Goal: Information Seeking & Learning: Understand process/instructions

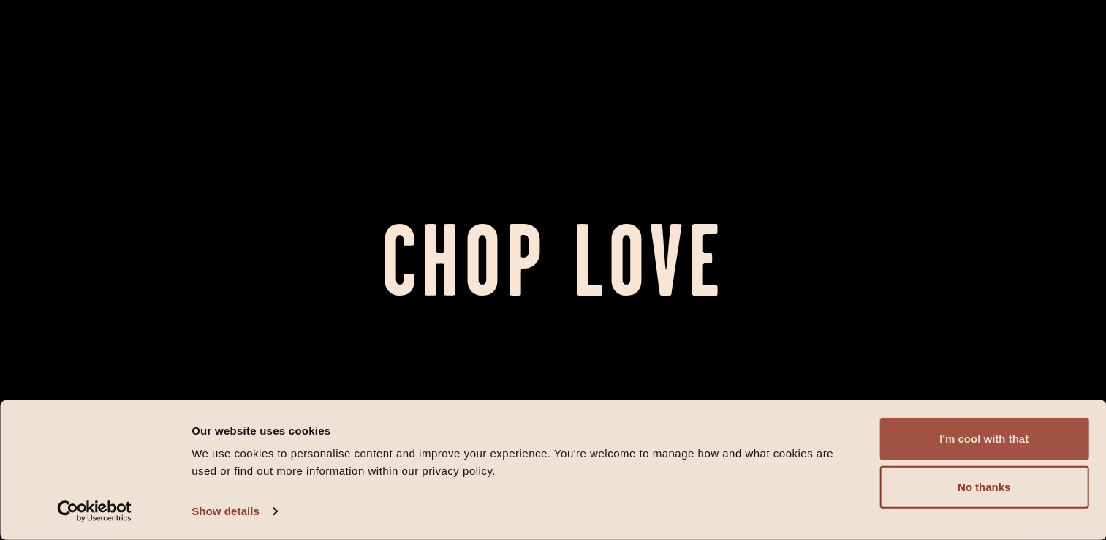
click at [966, 438] on button "I'm cool with that" at bounding box center [983, 438] width 209 height 42
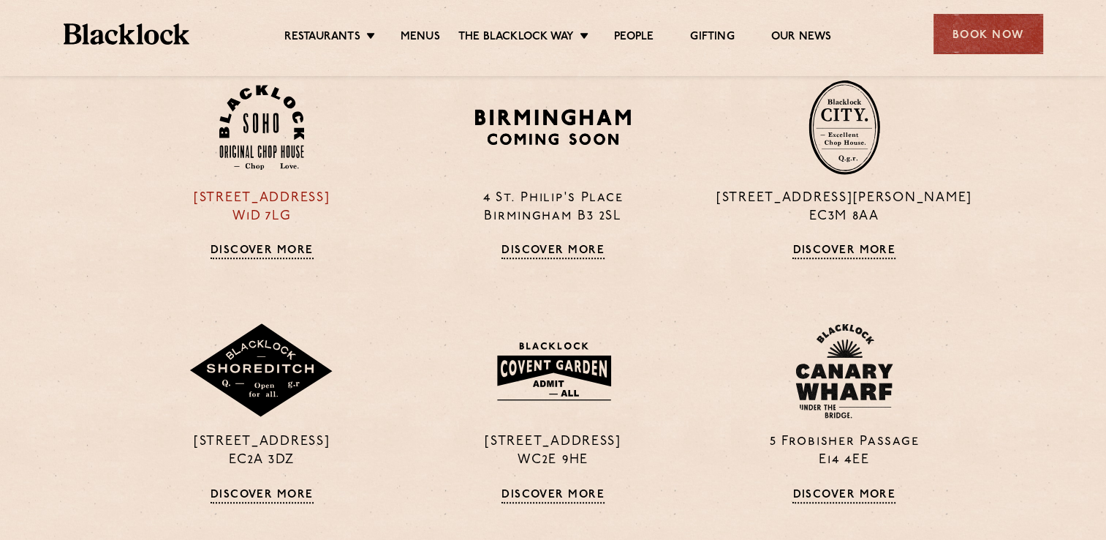
scroll to position [1024, 0]
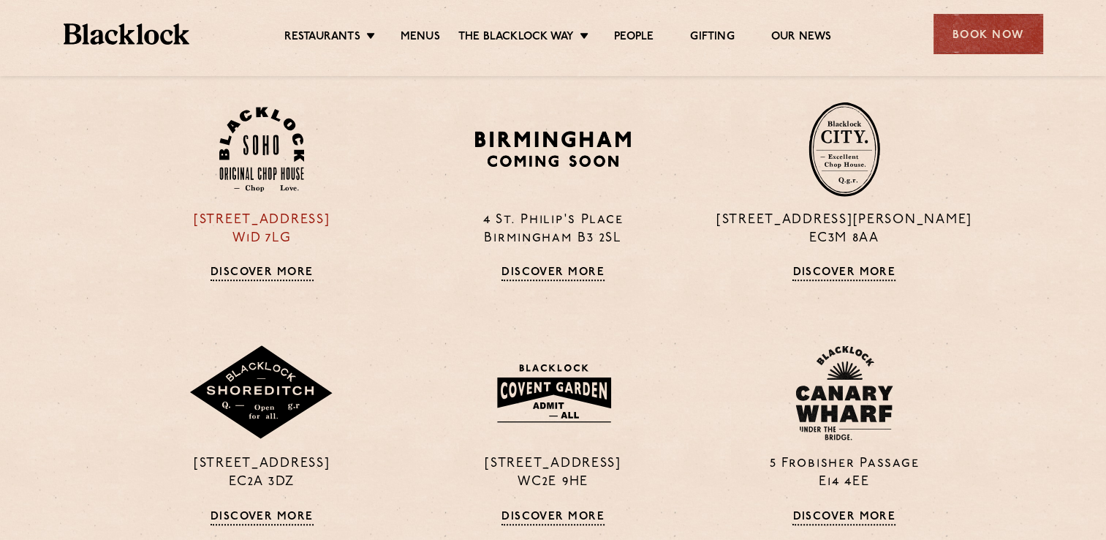
click at [300, 270] on link "Discover More" at bounding box center [262, 273] width 103 height 15
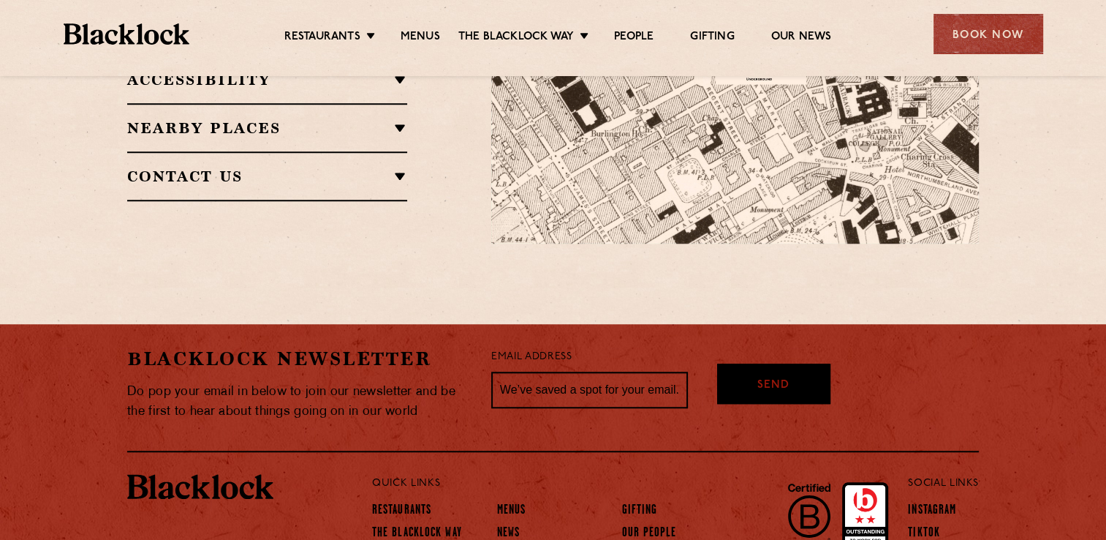
scroll to position [1232, 0]
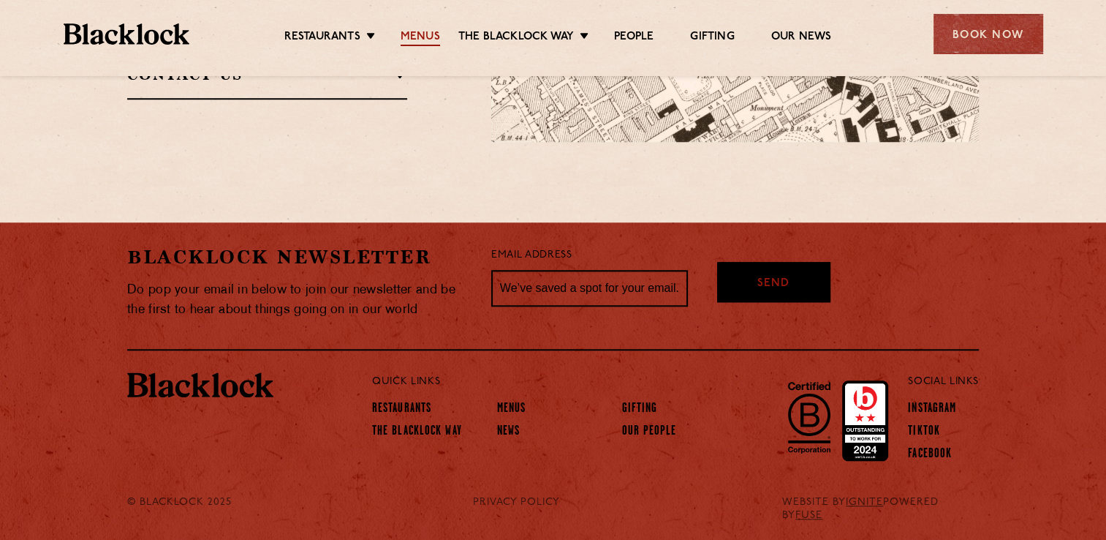
click at [427, 44] on link "Menus" at bounding box center [420, 38] width 39 height 16
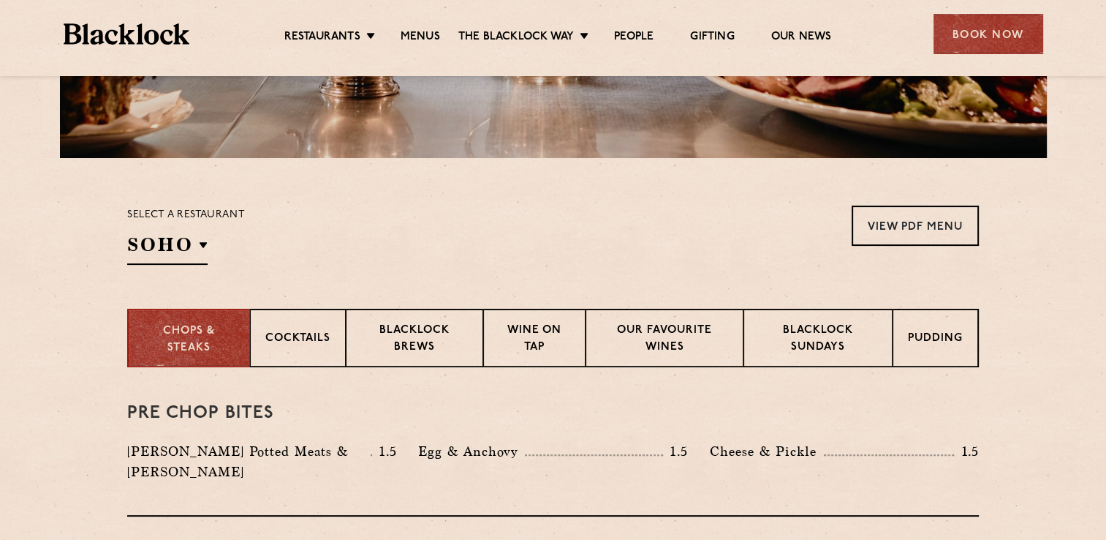
scroll to position [366, 0]
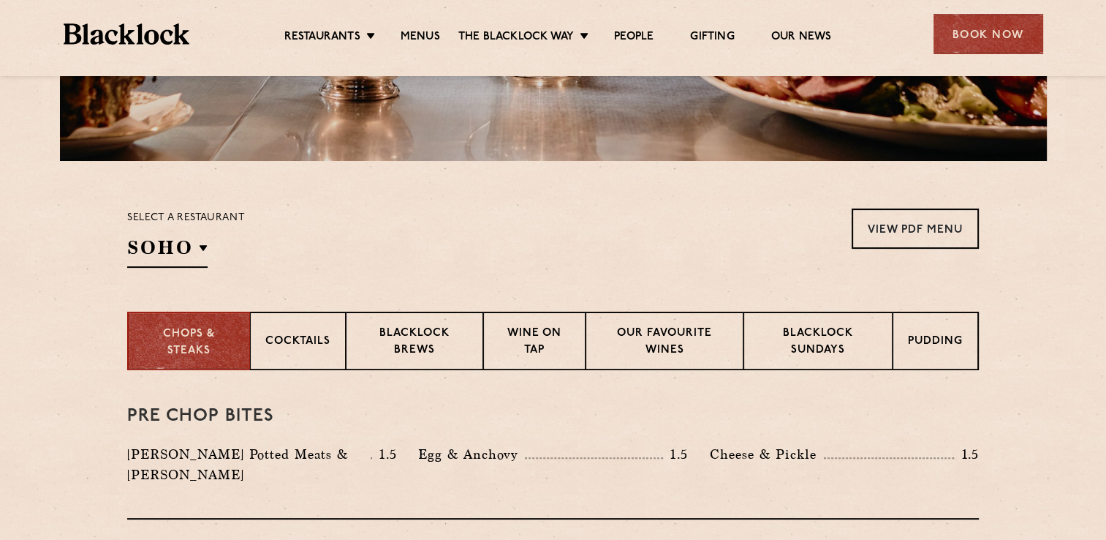
click at [901, 207] on section "Select a restaurant [GEOGRAPHIC_DATA] [GEOGRAPHIC_DATA] [GEOGRAPHIC_DATA] [GEOG…" at bounding box center [553, 236] width 1106 height 151
click at [901, 235] on link "View PDF Menu" at bounding box center [915, 228] width 127 height 40
